Goal: Information Seeking & Learning: Learn about a topic

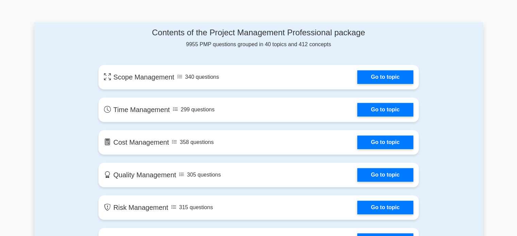
scroll to position [370, 0]
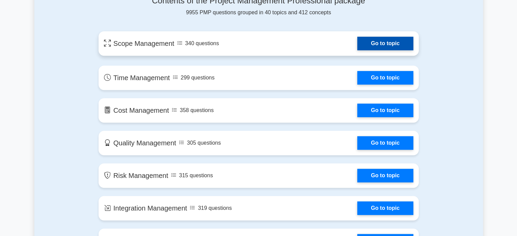
click at [389, 45] on link "Go to topic" at bounding box center [385, 44] width 56 height 14
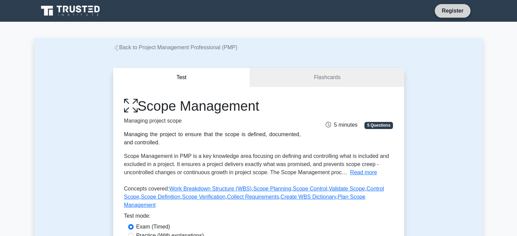
click at [464, 10] on link "Register" at bounding box center [453, 10] width 30 height 8
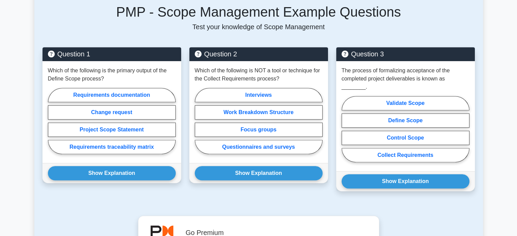
scroll to position [301, 0]
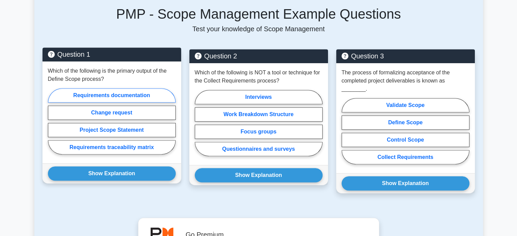
click at [112, 88] on label "Requirements documentation" at bounding box center [112, 95] width 128 height 14
click at [52, 121] on input "Requirements documentation" at bounding box center [50, 123] width 4 height 4
radio input "true"
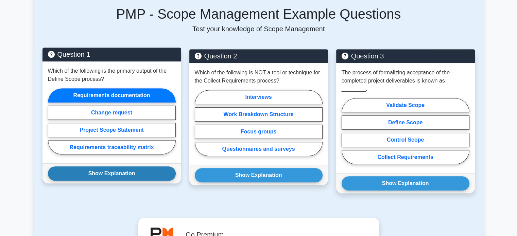
click at [121, 167] on button "Show Explanation" at bounding box center [112, 174] width 128 height 14
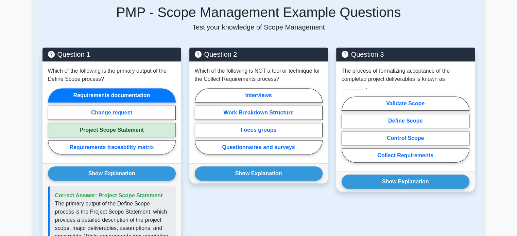
scroll to position [301, 0]
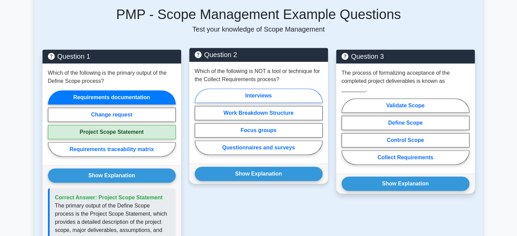
click at [266, 89] on label "Interviews" at bounding box center [259, 96] width 128 height 14
click at [199, 122] on input "Interviews" at bounding box center [197, 124] width 4 height 4
radio input "true"
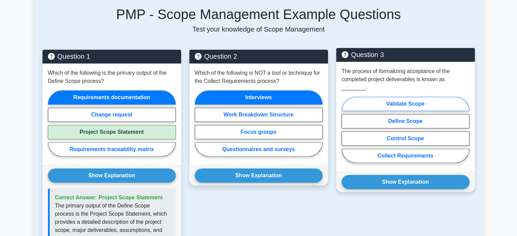
click at [408, 97] on label "Validate Scope" at bounding box center [406, 104] width 128 height 14
click at [346, 130] on input "Validate Scope" at bounding box center [344, 132] width 4 height 4
radio input "true"
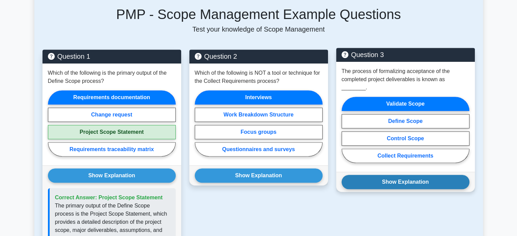
click at [408, 175] on button "Show Explanation" at bounding box center [406, 182] width 128 height 14
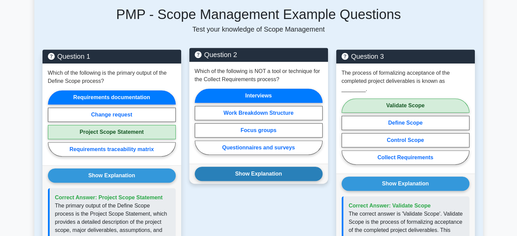
click at [295, 167] on button "Show Explanation" at bounding box center [259, 174] width 128 height 14
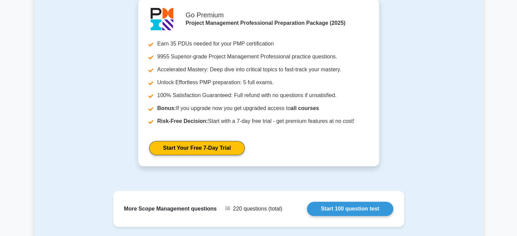
scroll to position [719, 0]
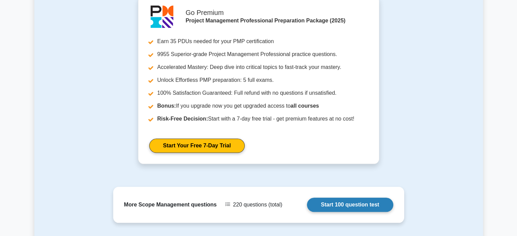
click at [359, 198] on link "Start 100 question test" at bounding box center [350, 205] width 86 height 14
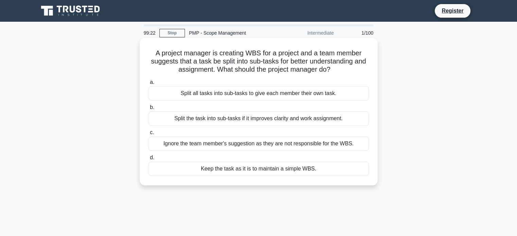
click at [280, 119] on div "Split the task into sub-tasks if it improves clarity and work assignment." at bounding box center [259, 119] width 220 height 14
click at [149, 110] on input "b. Split the task into sub-tasks if it improves clarity and work assignment." at bounding box center [149, 107] width 0 height 4
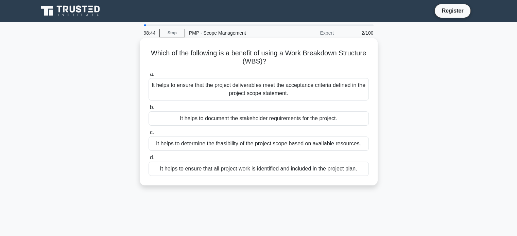
click at [234, 171] on div "It helps to ensure that all project work is identified and included in the proj…" at bounding box center [259, 169] width 220 height 14
click at [149, 160] on input "d. It helps to ensure that all project work is identified and included in the p…" at bounding box center [149, 158] width 0 height 4
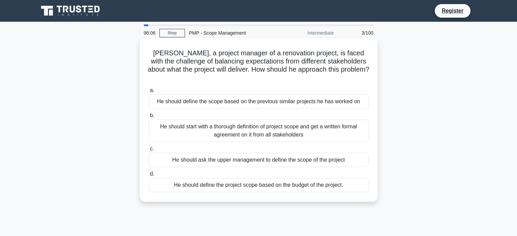
click at [242, 178] on div "He should define the project scope based on the budget of the project." at bounding box center [259, 185] width 220 height 14
click at [149, 176] on input "d. He should define the project scope based on the budget of the project." at bounding box center [149, 174] width 0 height 4
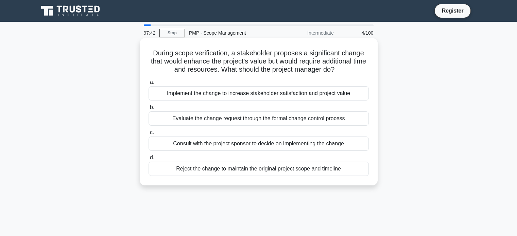
click at [272, 116] on div "Evaluate the change request through the formal change control process" at bounding box center [259, 119] width 220 height 14
click at [149, 110] on input "b. Evaluate the change request through the formal change control process" at bounding box center [149, 107] width 0 height 4
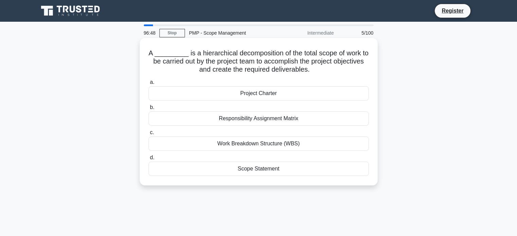
click at [237, 142] on div "Work Breakdown Structure (WBS)" at bounding box center [259, 144] width 220 height 14
click at [149, 135] on input "c. Work Breakdown Structure (WBS)" at bounding box center [149, 133] width 0 height 4
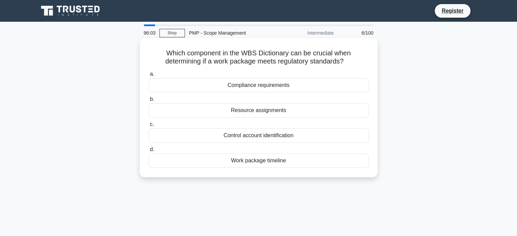
click at [253, 114] on div "Resource assignments" at bounding box center [259, 110] width 220 height 14
click at [149, 102] on input "b. Resource assignments" at bounding box center [149, 99] width 0 height 4
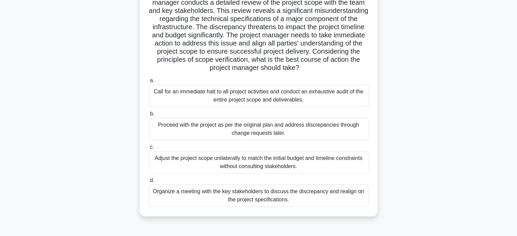
scroll to position [65, 0]
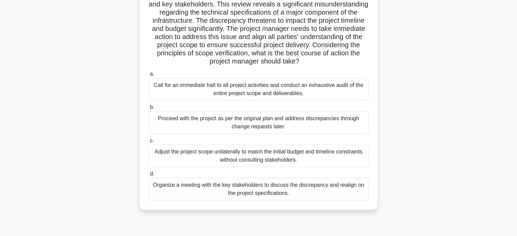
click at [277, 191] on div "Organize a meeting with the key stakeholders to discuss the discrepancy and rea…" at bounding box center [259, 189] width 220 height 22
click at [149, 176] on input "d. Organize a meeting with the key stakeholders to discuss the discrepancy and …" at bounding box center [149, 174] width 0 height 4
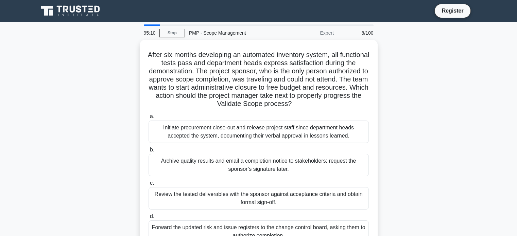
scroll to position [0, 0]
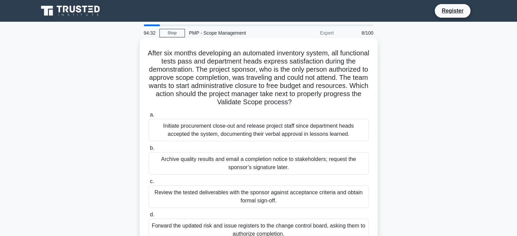
click at [279, 160] on div "Archive quality results and email a completion notice to stakeholders; request …" at bounding box center [259, 163] width 220 height 22
click at [149, 151] on input "b. Archive quality results and email a completion notice to stakeholders; reque…" at bounding box center [149, 148] width 0 height 4
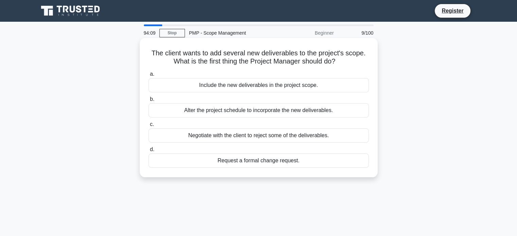
click at [290, 110] on div "Alter the project schedule to incorporate the new deliverables." at bounding box center [259, 110] width 220 height 14
click at [149, 102] on input "b. Alter the project schedule to incorporate the new deliverables." at bounding box center [149, 99] width 0 height 4
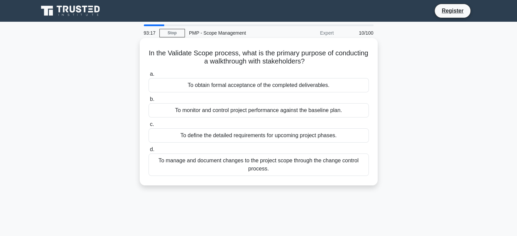
click at [286, 159] on div "To manage and document changes to the project scope through the change control …" at bounding box center [259, 165] width 220 height 22
click at [149, 152] on input "d. To manage and document changes to the project scope through the change contr…" at bounding box center [149, 150] width 0 height 4
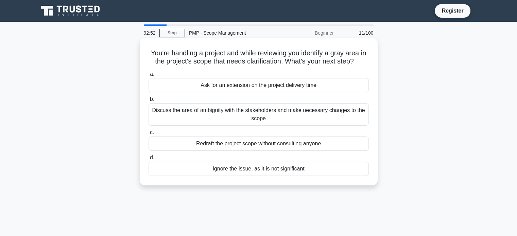
click at [287, 111] on div "Discuss the area of ambiguity with the stakeholders and make necessary changes …" at bounding box center [259, 114] width 220 height 22
click at [149, 102] on input "b. Discuss the area of ambiguity with the stakeholders and make necessary chang…" at bounding box center [149, 99] width 0 height 4
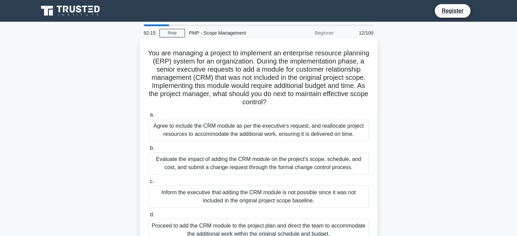
click at [269, 161] on div "Evaluate the impact of adding the CRM module on the project's scope, schedule, …" at bounding box center [259, 163] width 220 height 22
click at [149, 151] on input "b. Evaluate the impact of adding the CRM module on the project's scope, schedul…" at bounding box center [149, 148] width 0 height 4
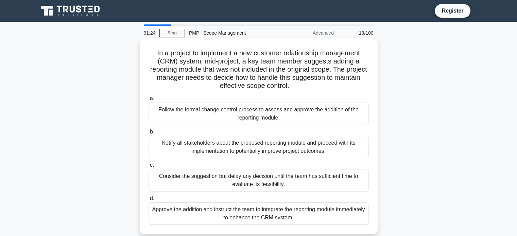
click at [279, 112] on div "Follow the formal change control process to assess and approve the addition of …" at bounding box center [259, 114] width 220 height 22
click at [149, 101] on input "a. Follow the formal change control process to assess and approve the addition …" at bounding box center [149, 99] width 0 height 4
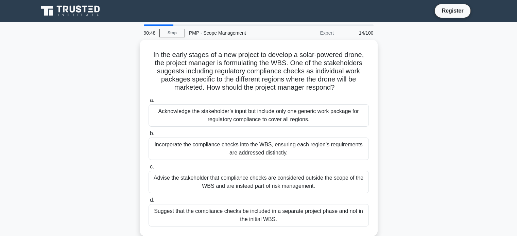
click at [475, 75] on div "In the early stages of a new project to develop a solar-powered drone, the proj…" at bounding box center [258, 142] width 449 height 205
click at [449, 143] on div "In the early stages of a new project to develop a solar-powered drone, the proj…" at bounding box center [258, 142] width 449 height 205
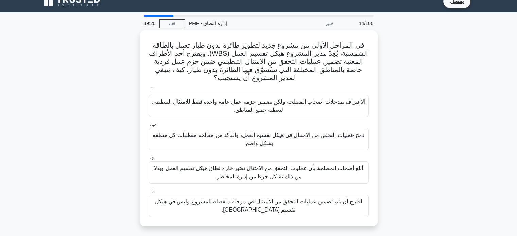
scroll to position [12, 0]
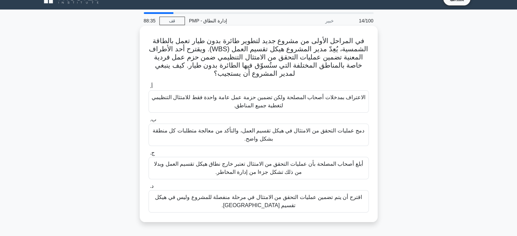
click at [327, 170] on font "أبلغ أصحاب المصلحة بأن عمليات التحقق من الامتثال تعتبر خارج نطاق هيكل تقسيم الع…" at bounding box center [259, 168] width 214 height 16
click at [149, 155] on input "ج. أبلغ أصحاب المصلحة بأن عمليات التحقق من الامتثال تعتبر خارج نطاق هيكل تقسيم …" at bounding box center [149, 153] width 0 height 4
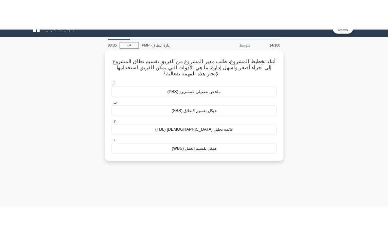
scroll to position [0, 0]
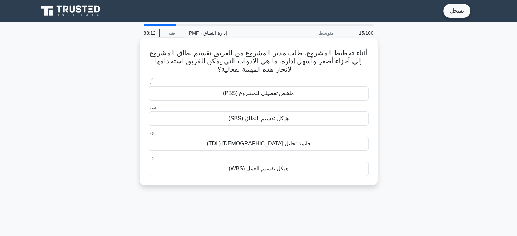
click at [258, 93] on font "ملخص تفصيلي للمشروع (PBS)" at bounding box center [258, 93] width 71 height 6
click at [149, 85] on input "أ. ملخص تفصيلي للمشروع (PBS)" at bounding box center [149, 82] width 0 height 4
